Goal: Obtain resource: Obtain resource

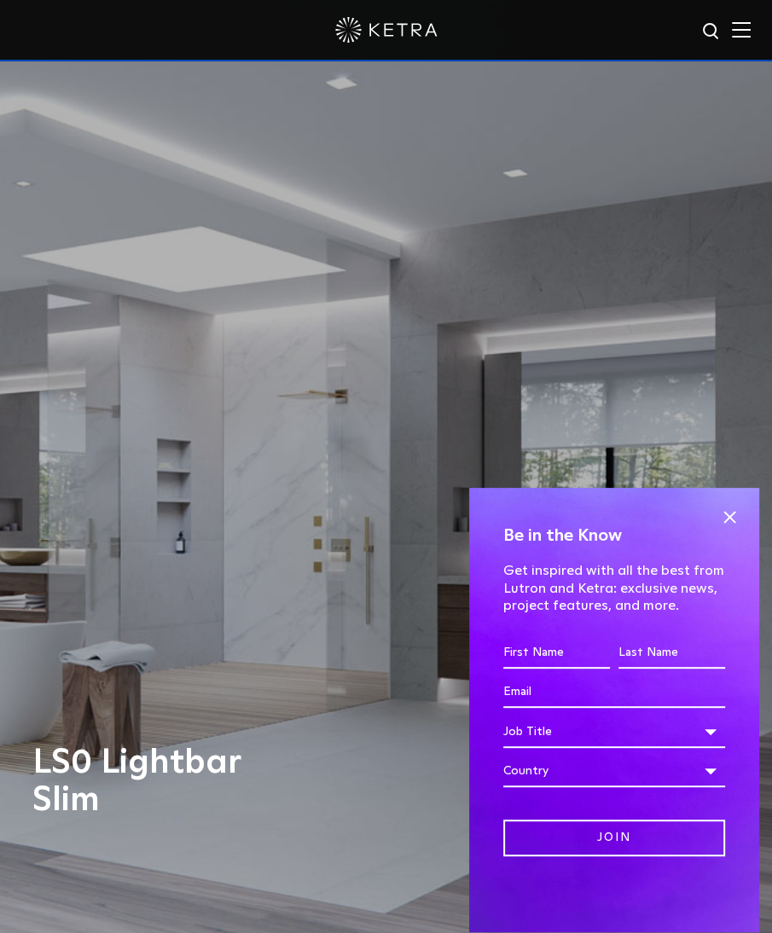
click at [750, 38] on img at bounding box center [741, 29] width 19 height 16
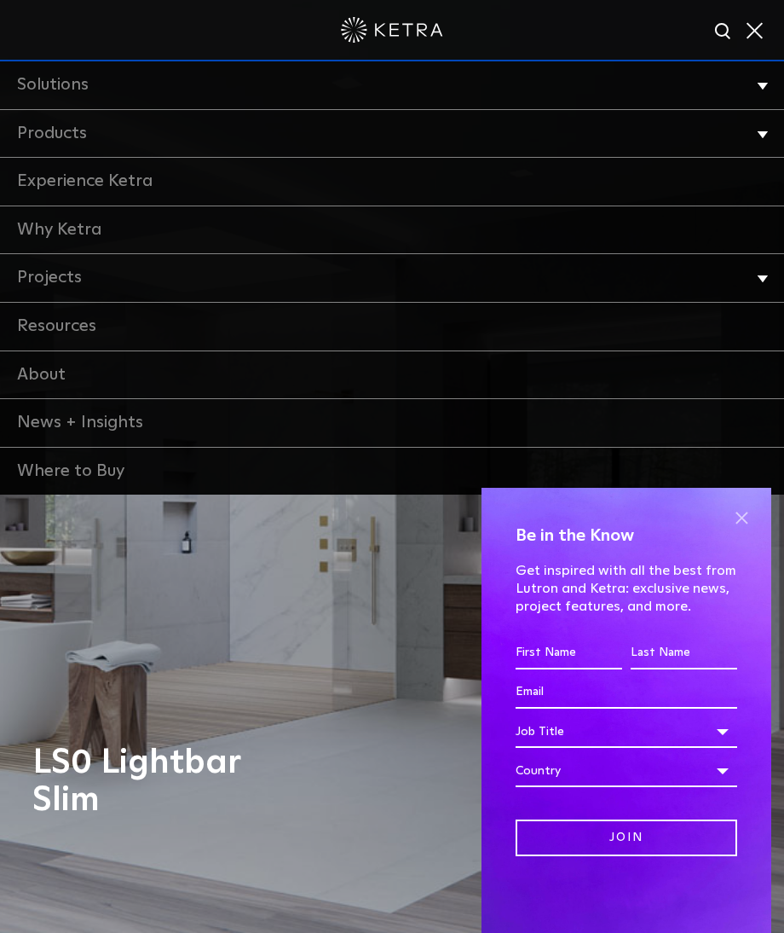
click at [742, 521] on span at bounding box center [742, 518] width 26 height 26
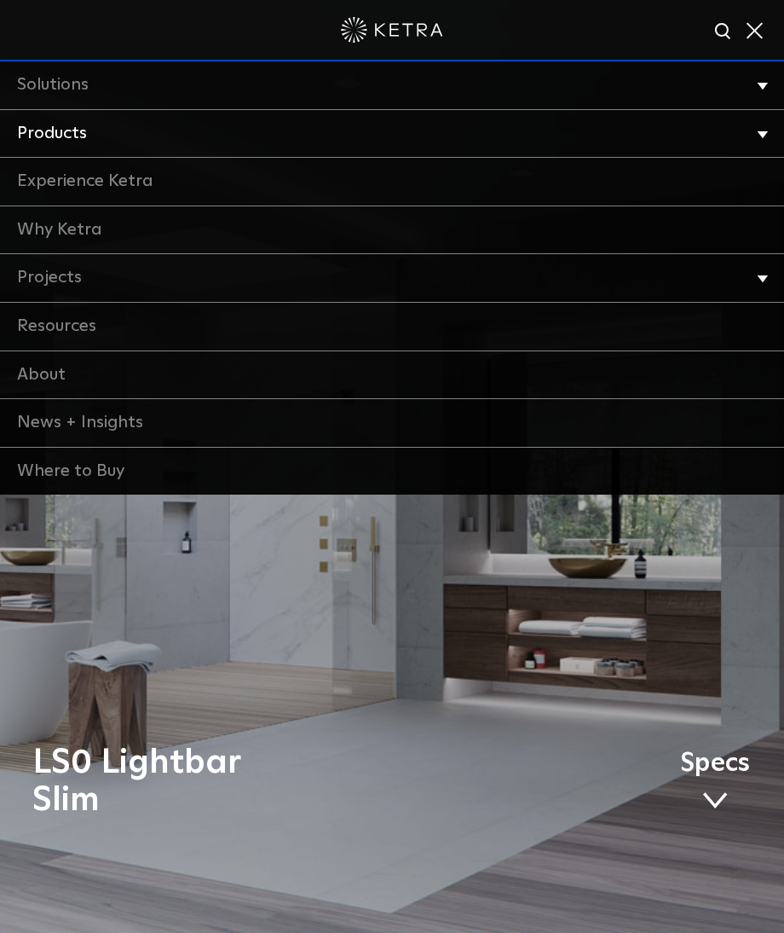
click at [83, 137] on link "Products" at bounding box center [392, 134] width 784 height 49
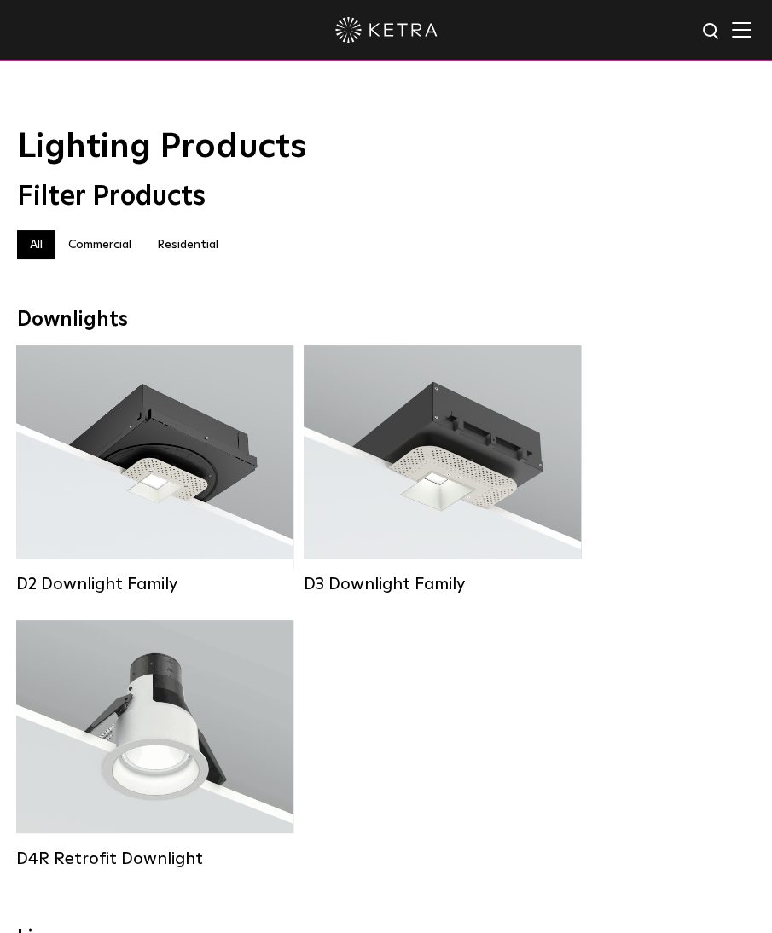
click at [750, 26] on img at bounding box center [741, 29] width 19 height 16
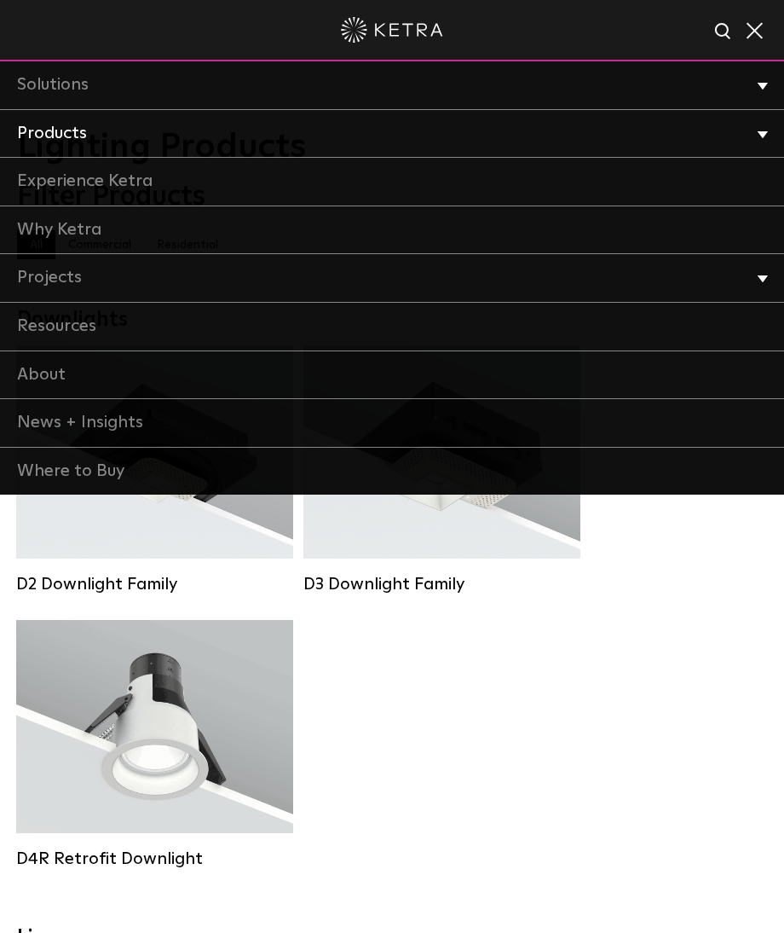
click at [62, 130] on link "Products" at bounding box center [392, 134] width 784 height 49
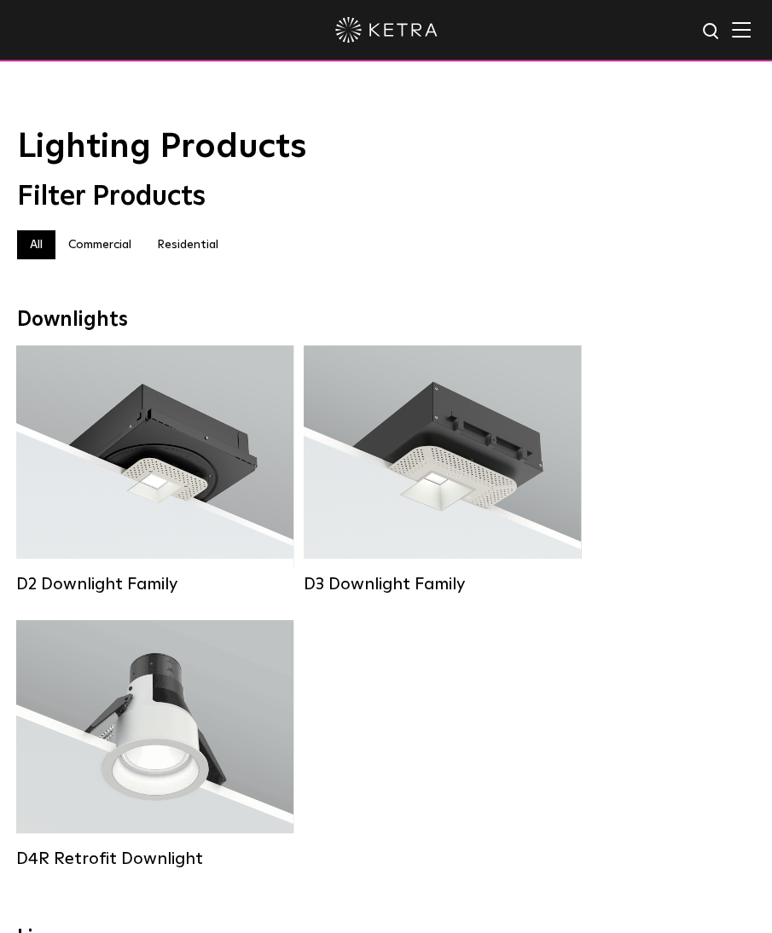
click at [750, 37] on img at bounding box center [741, 29] width 19 height 16
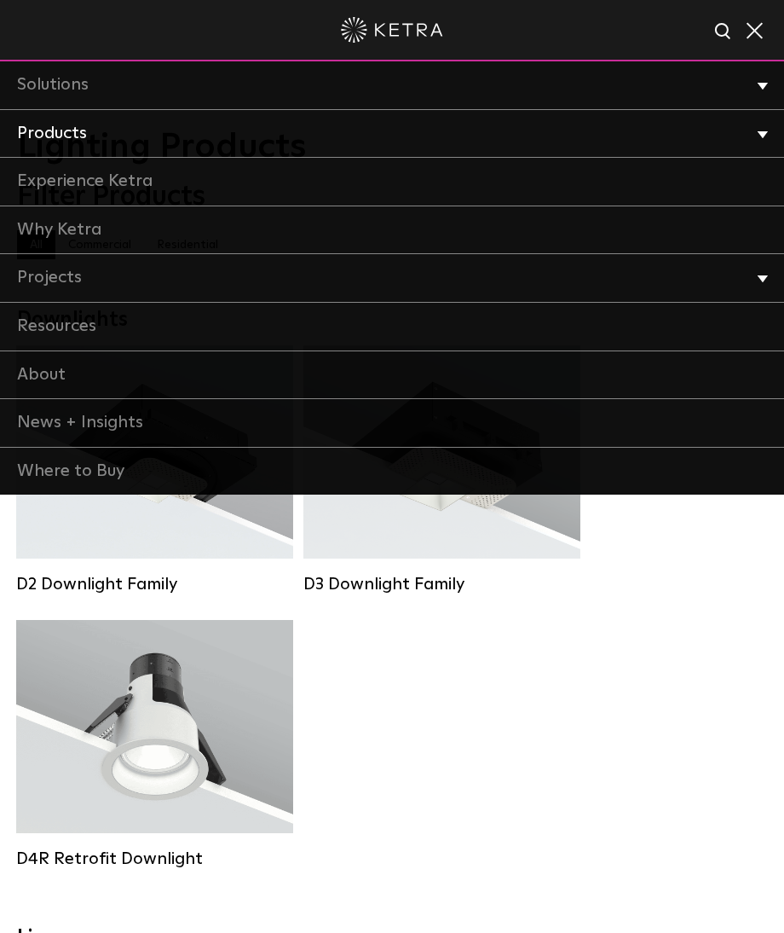
click at [43, 126] on link "Products" at bounding box center [392, 134] width 784 height 49
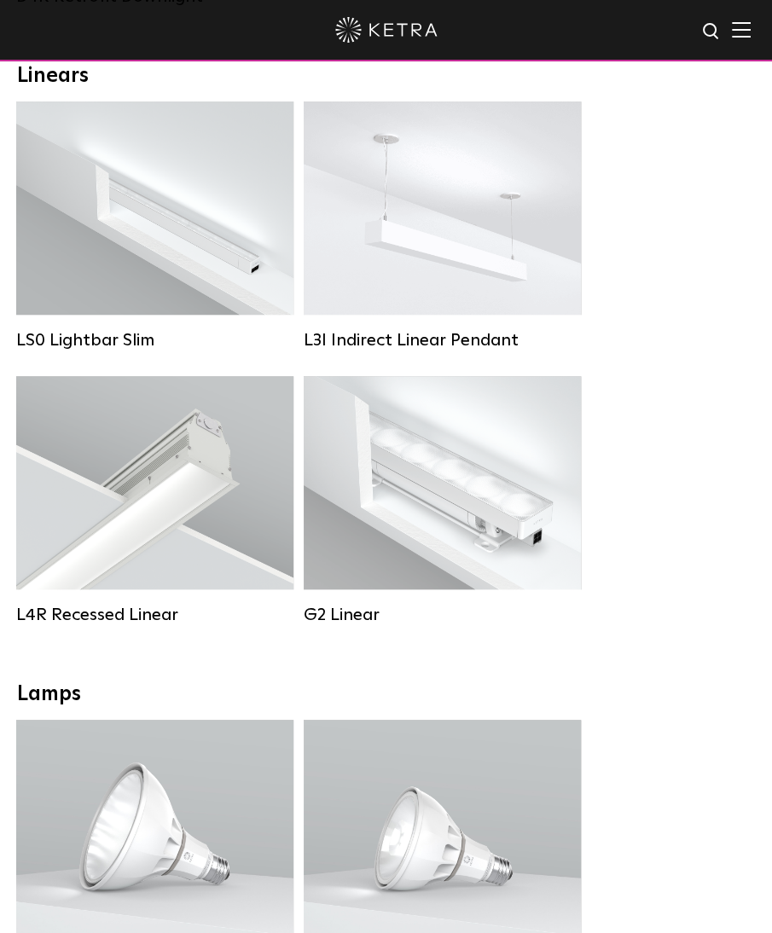
scroll to position [860, 0]
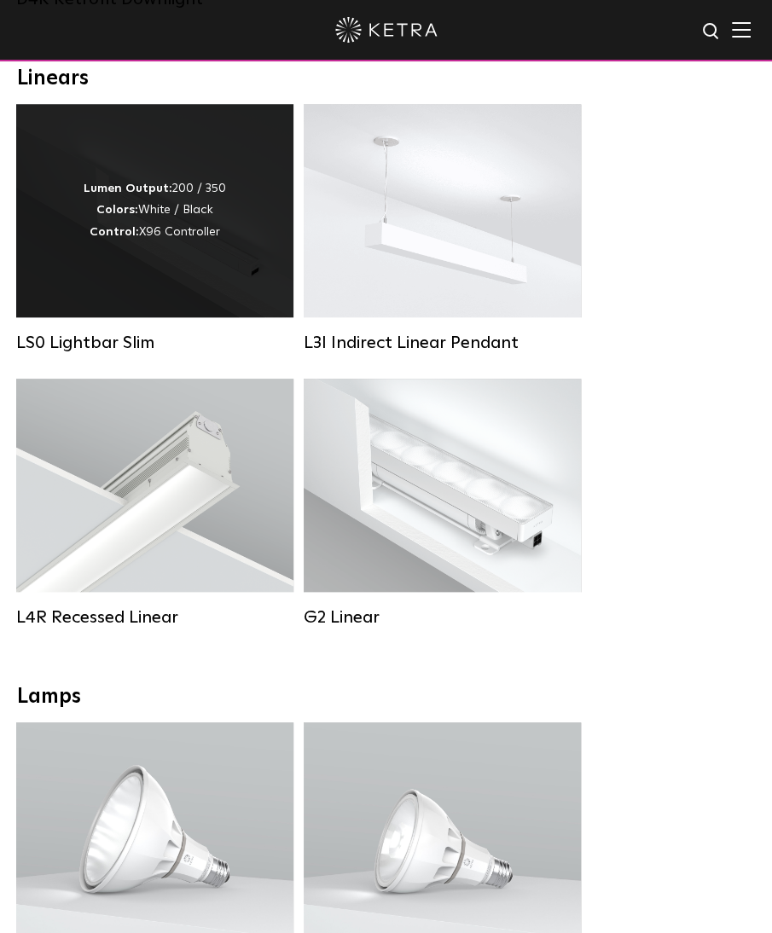
click at [119, 194] on strong "Lumen Output:" at bounding box center [128, 188] width 89 height 12
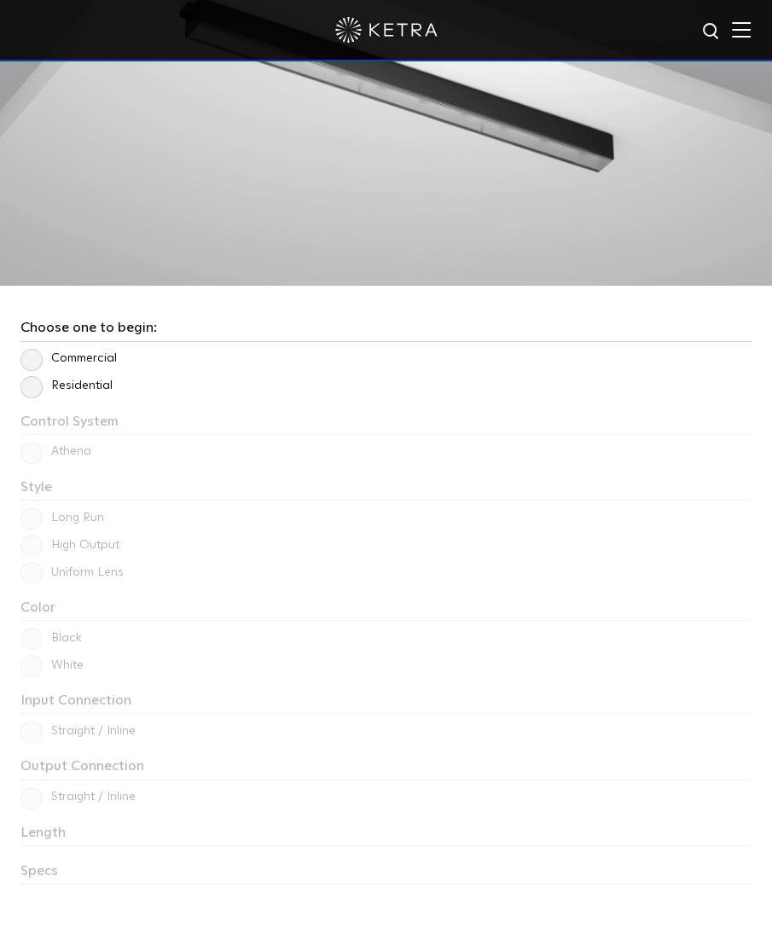
scroll to position [2371, 0]
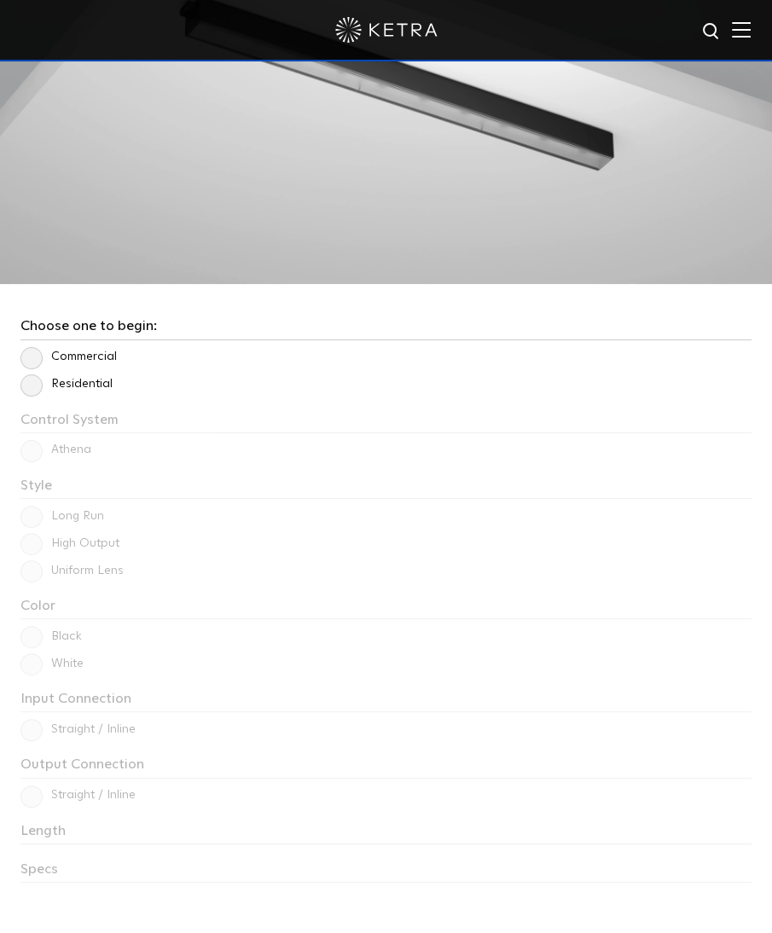
click at [31, 383] on label "Residential" at bounding box center [66, 384] width 92 height 14
click at [0, 0] on input "Residential" at bounding box center [0, 0] width 0 height 0
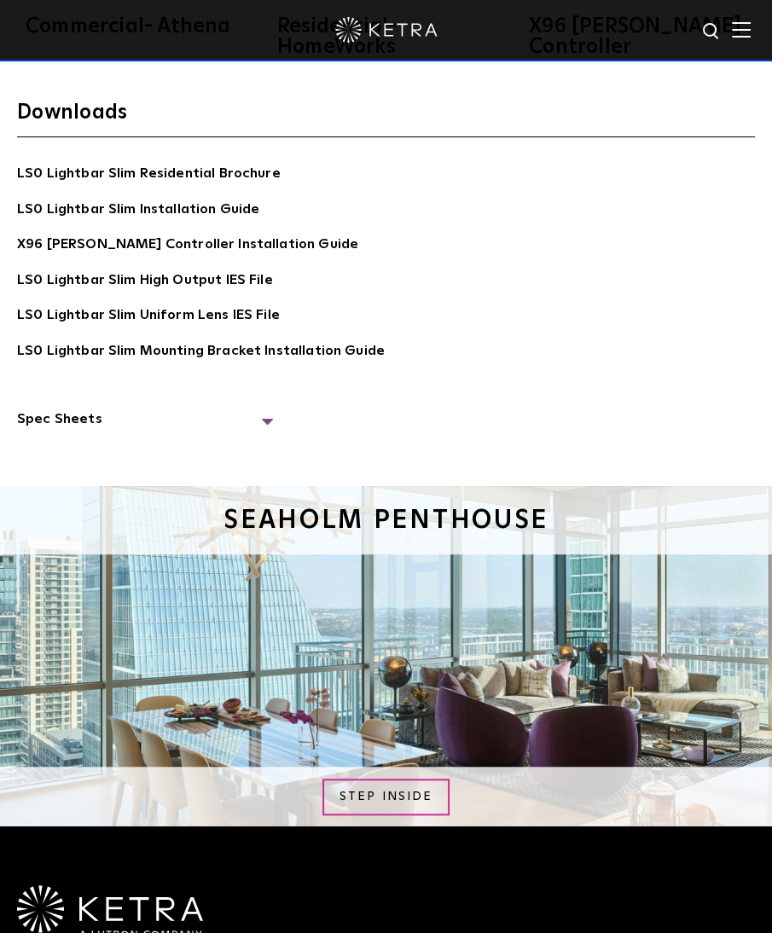
scroll to position [4141, 0]
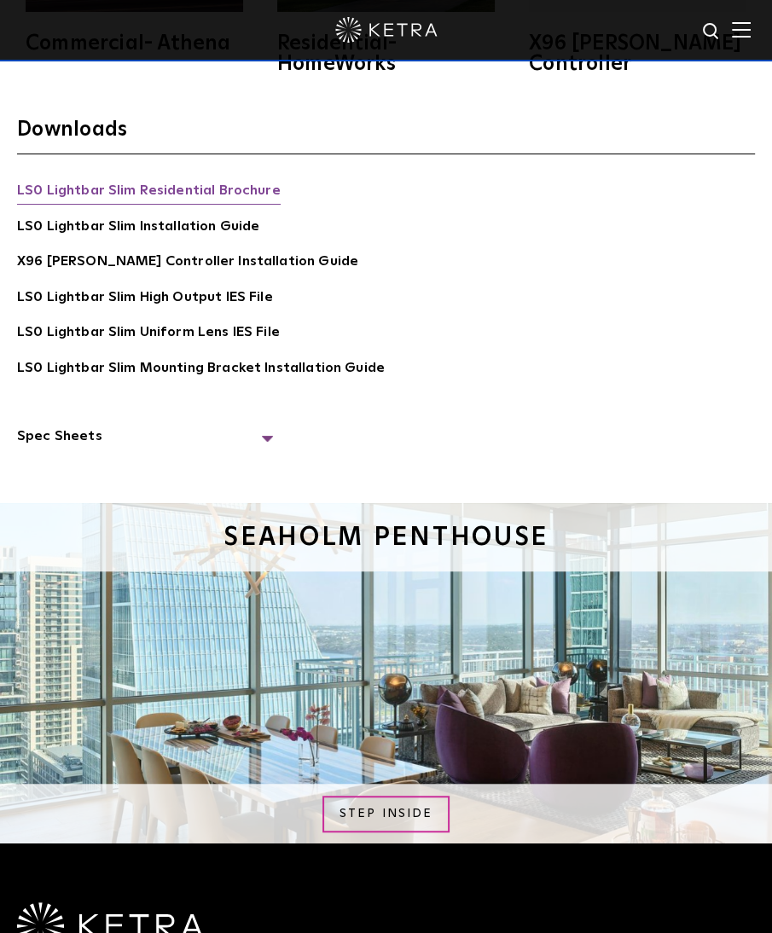
click at [174, 184] on link "LS0 Lightbar Slim Residential Brochure" at bounding box center [148, 192] width 263 height 25
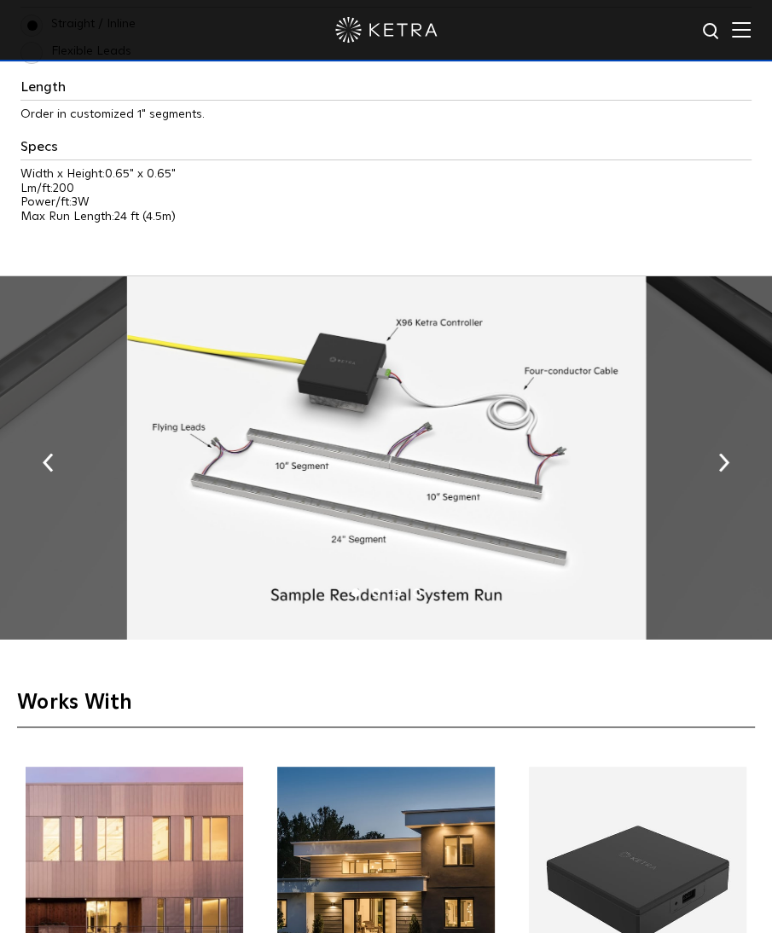
scroll to position [2964, 0]
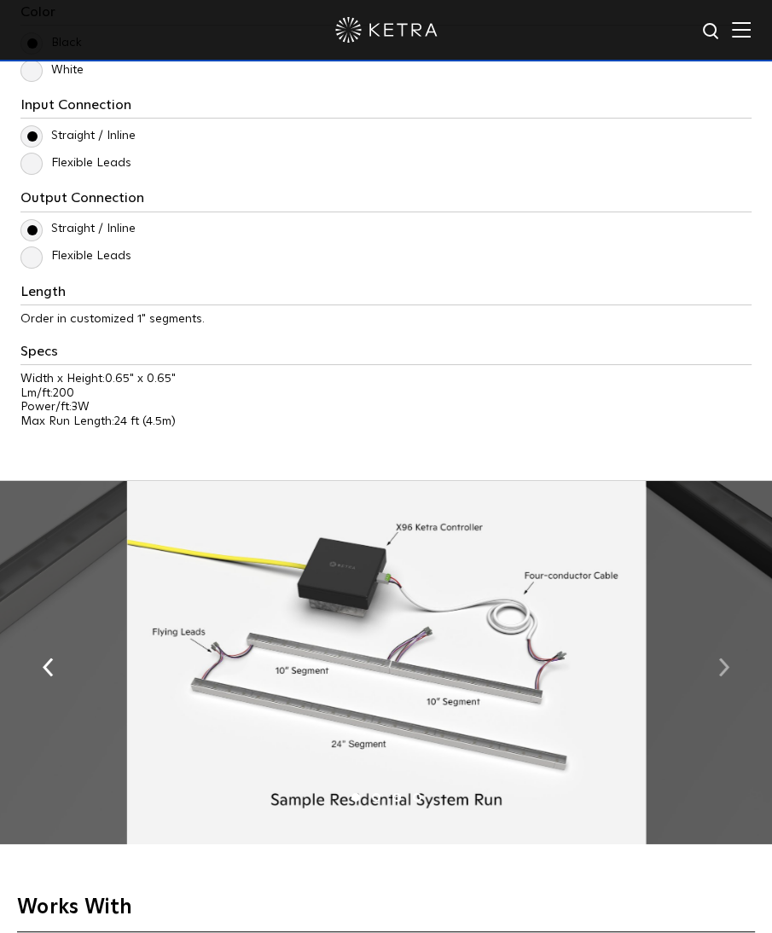
click at [730, 680] on button "button" at bounding box center [723, 666] width 37 height 59
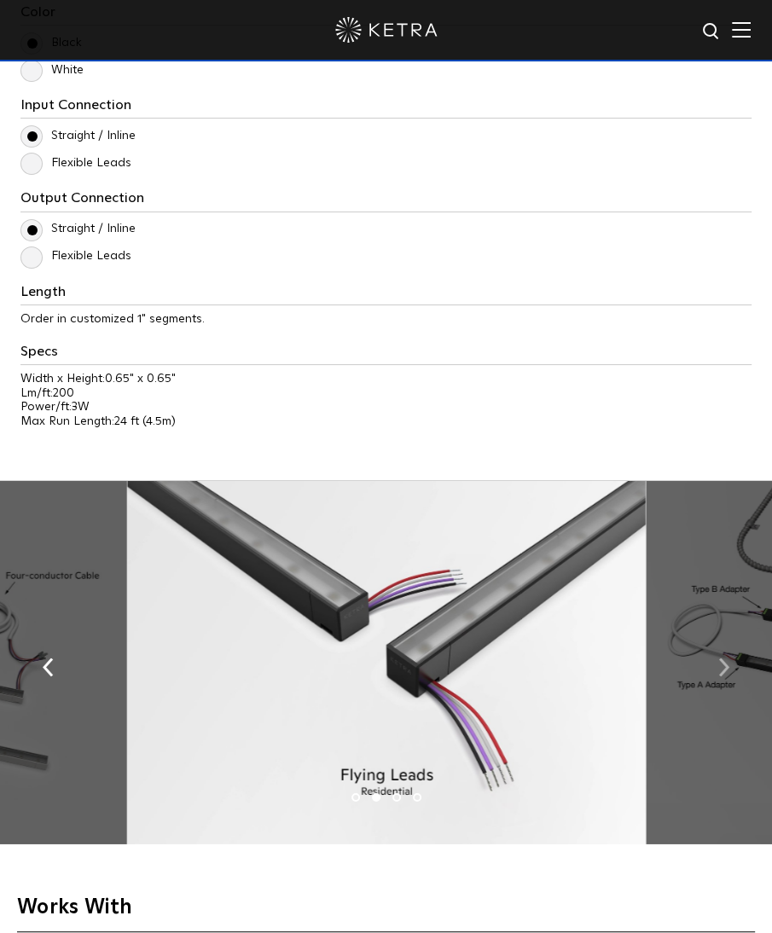
click at [730, 680] on button "button" at bounding box center [723, 666] width 37 height 59
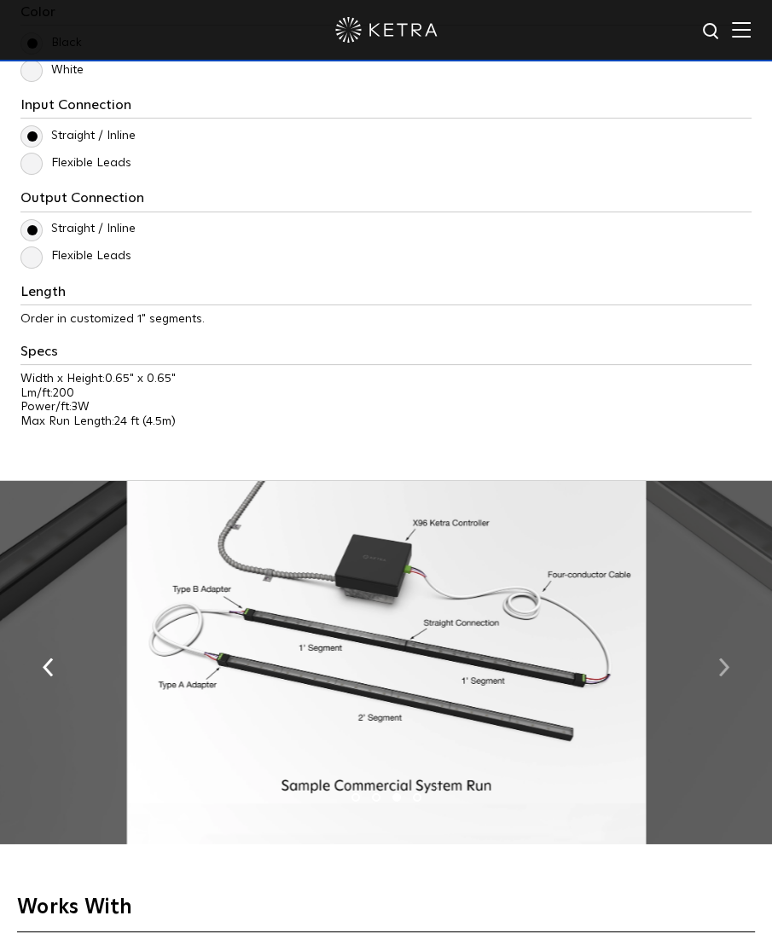
click at [730, 680] on button "button" at bounding box center [723, 666] width 37 height 59
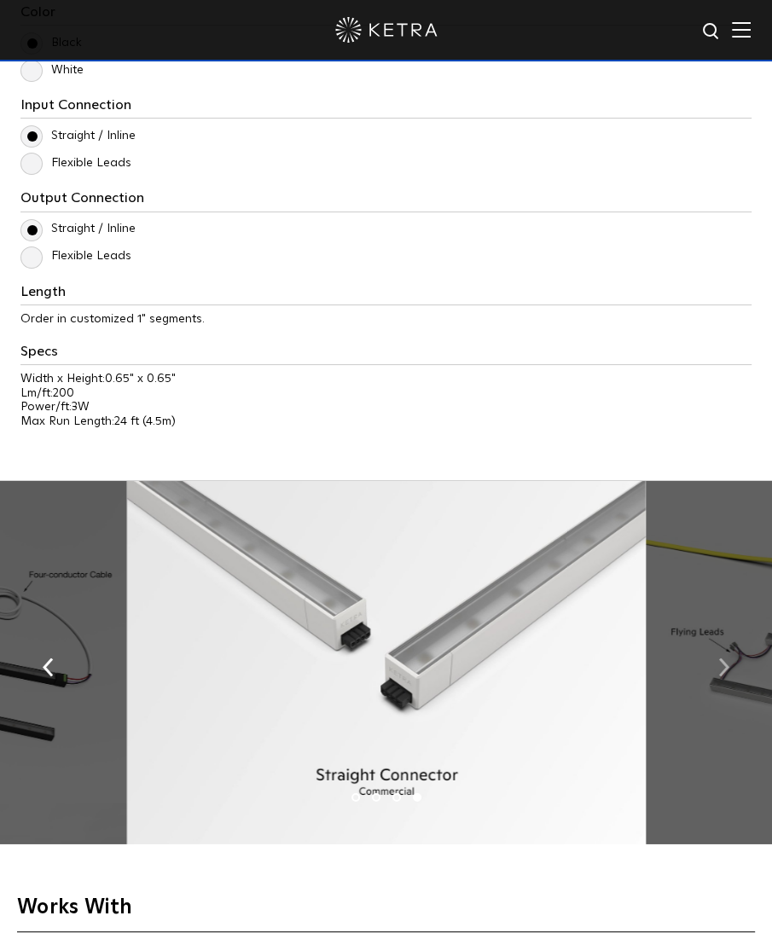
click at [713, 656] on button "button" at bounding box center [723, 666] width 37 height 59
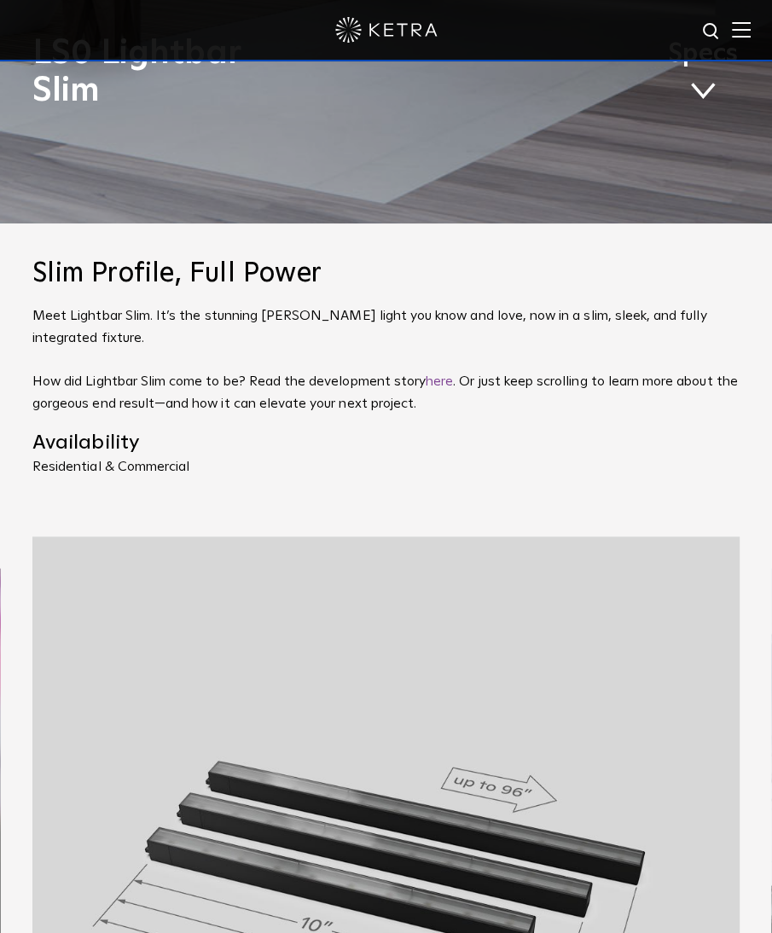
scroll to position [344, 0]
